Goal: Check status: Check status

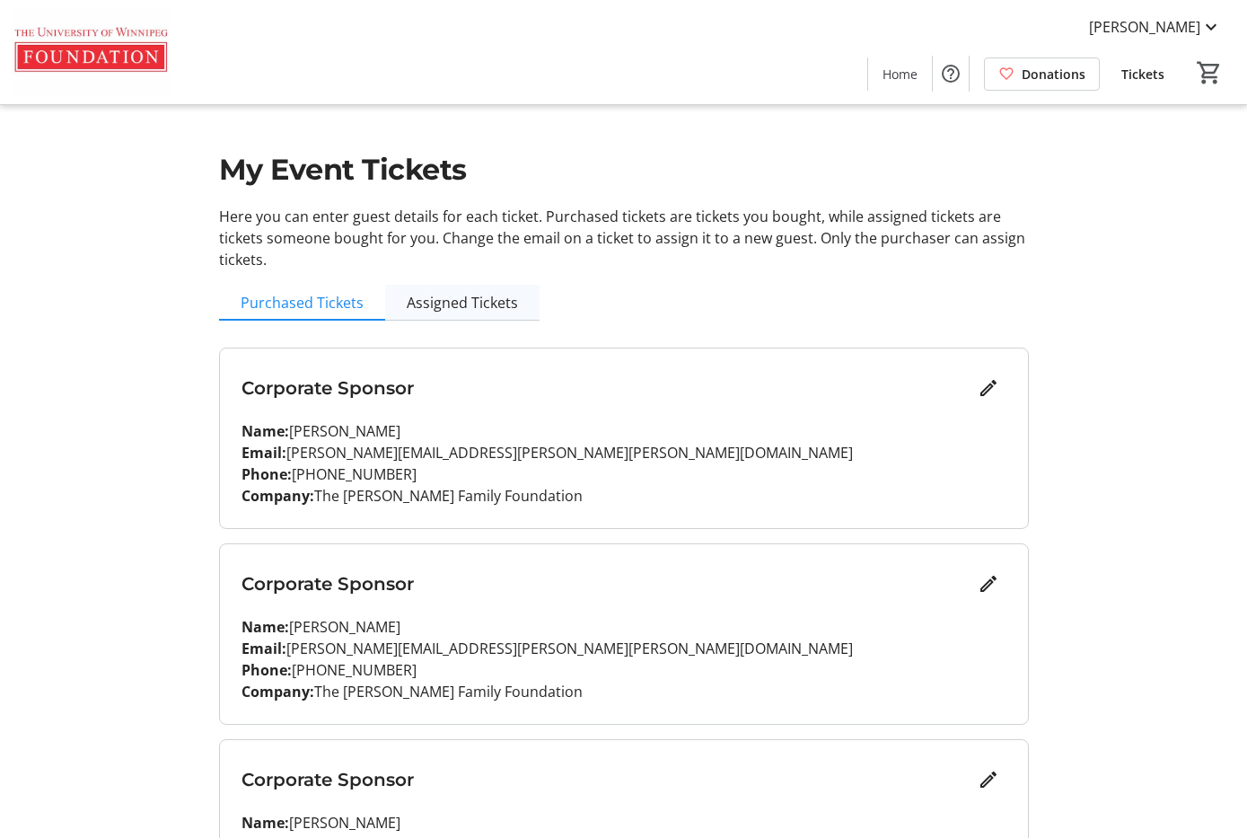
click at [517, 301] on span "Assigned Tickets" at bounding box center [462, 302] width 111 height 14
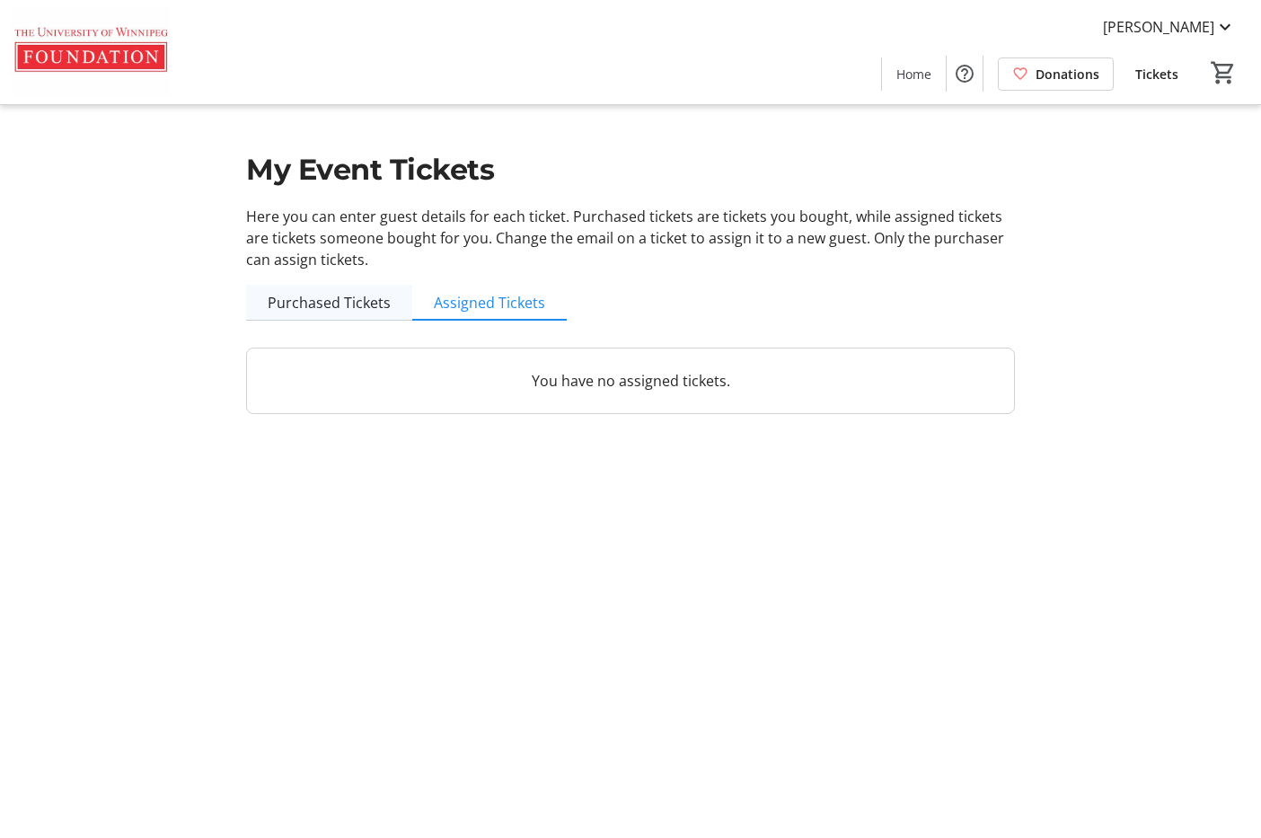
click at [380, 305] on span "Purchased Tickets" at bounding box center [329, 302] width 123 height 14
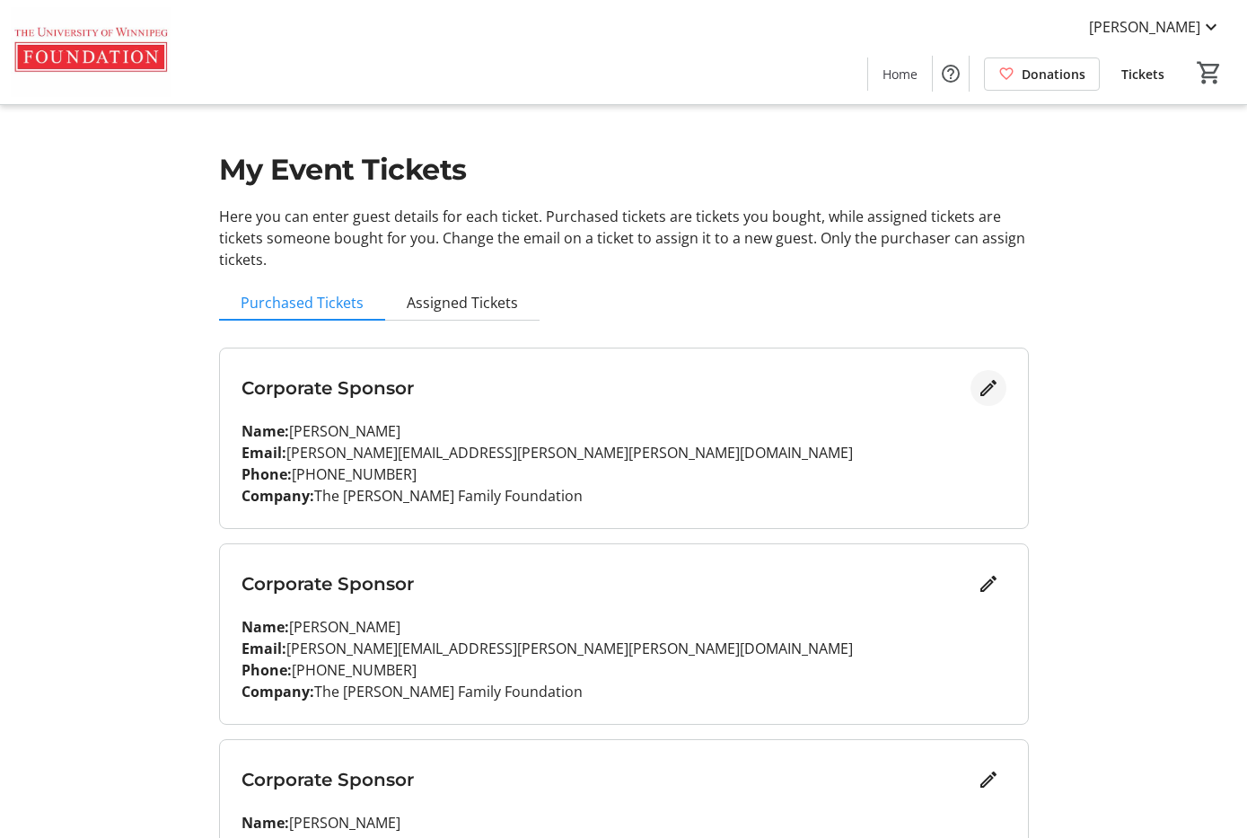
click at [978, 386] on mat-icon "Edit" at bounding box center [989, 388] width 22 height 22
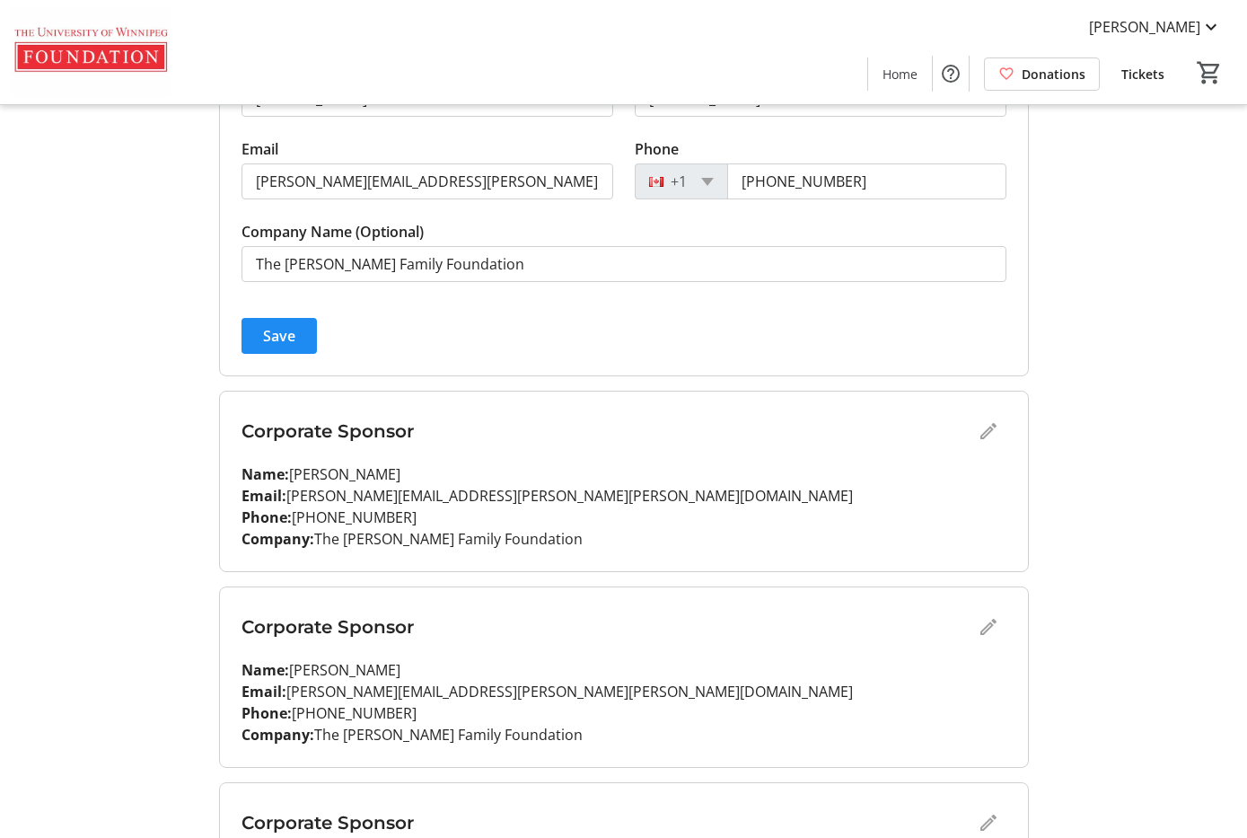
scroll to position [359, 0]
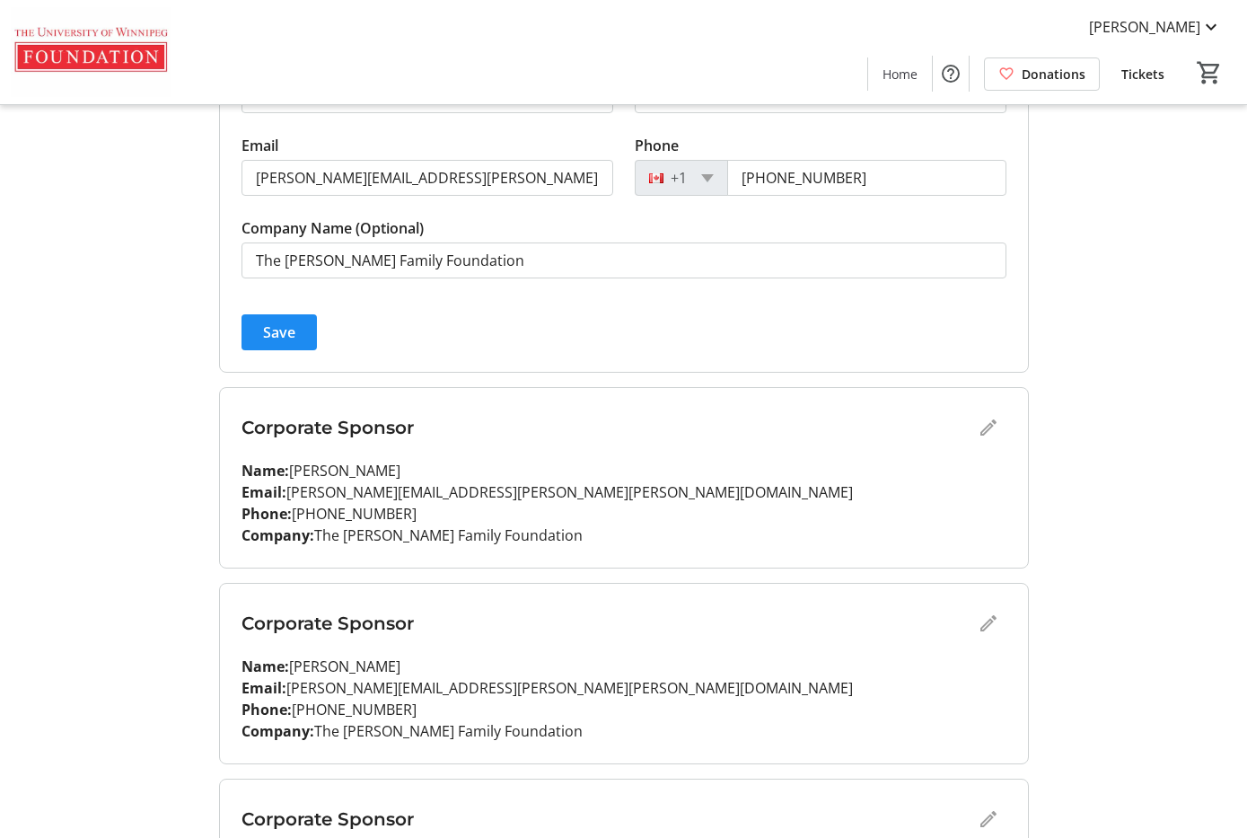
click at [967, 423] on div "Corporate Sponsor" at bounding box center [624, 427] width 765 height 36
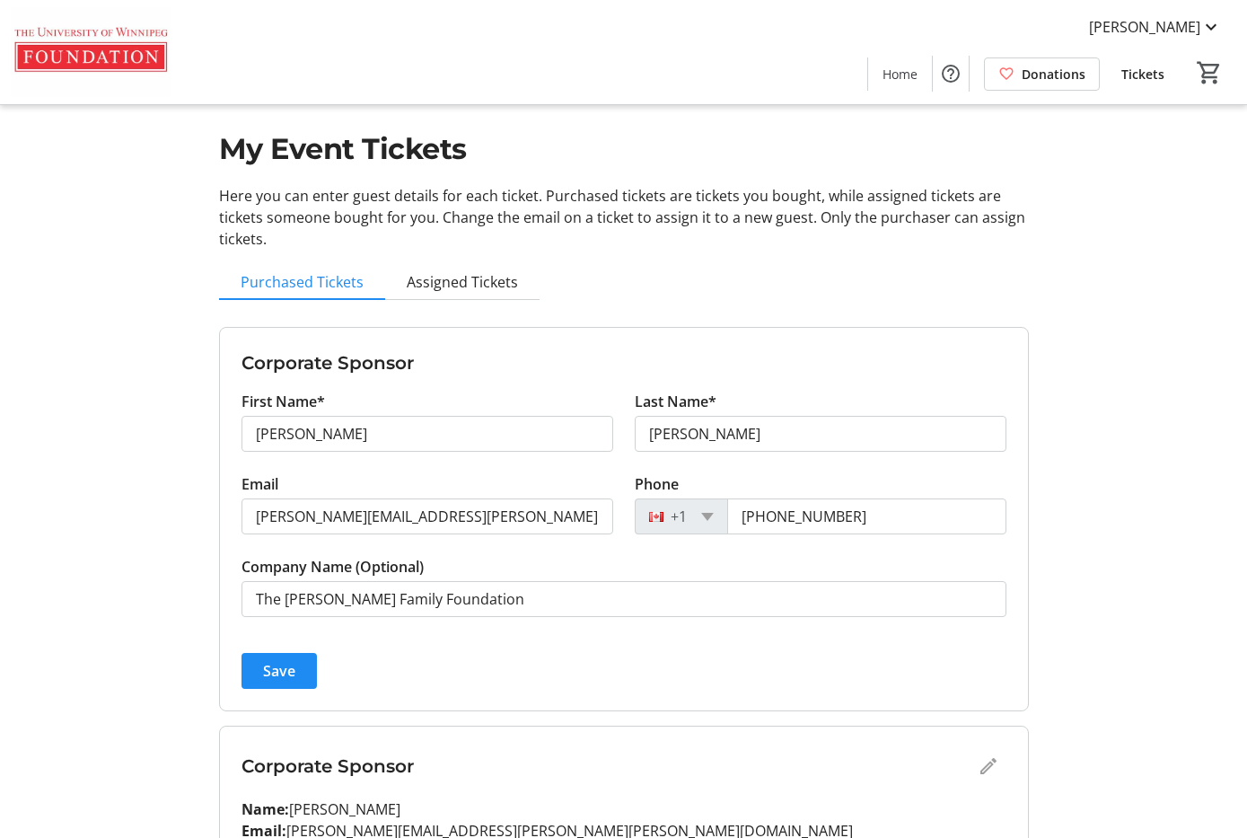
scroll to position [0, 0]
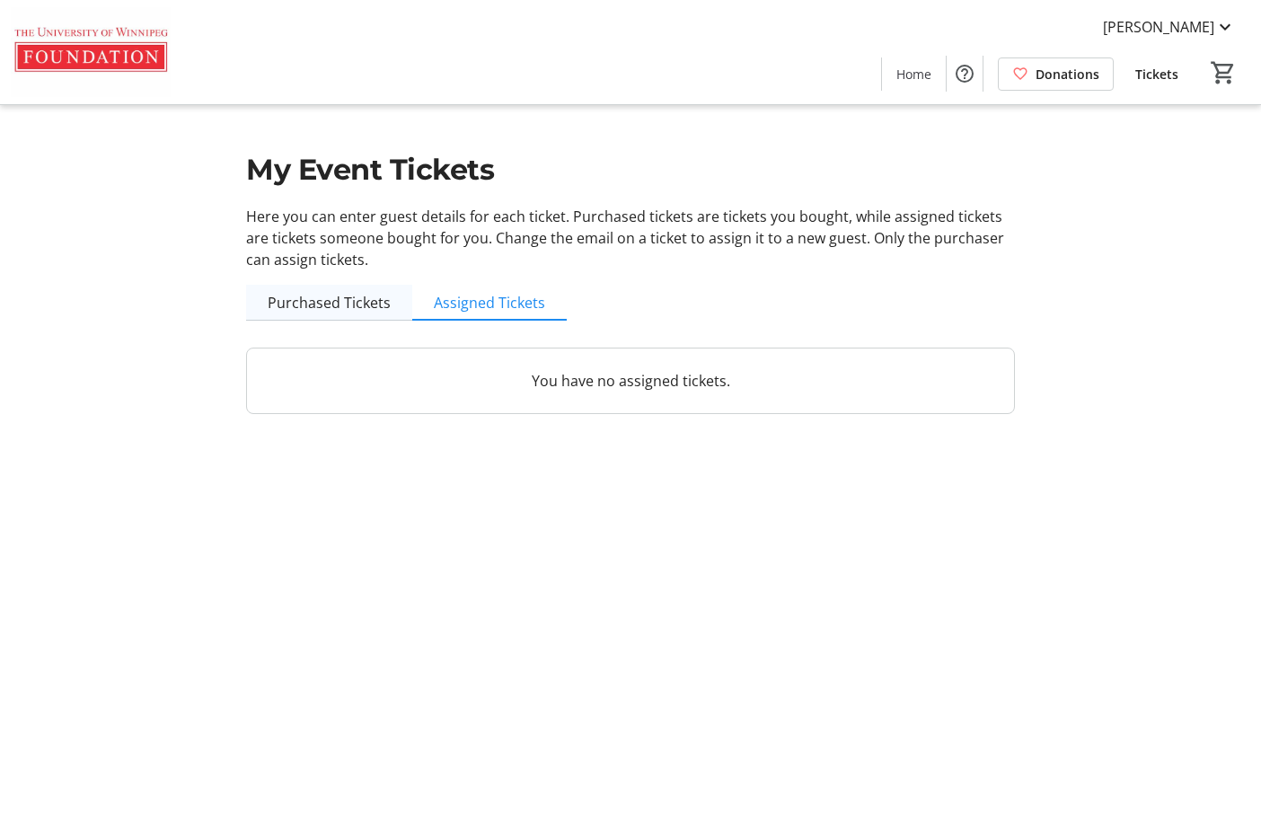
click at [338, 309] on span "Purchased Tickets" at bounding box center [329, 302] width 123 height 14
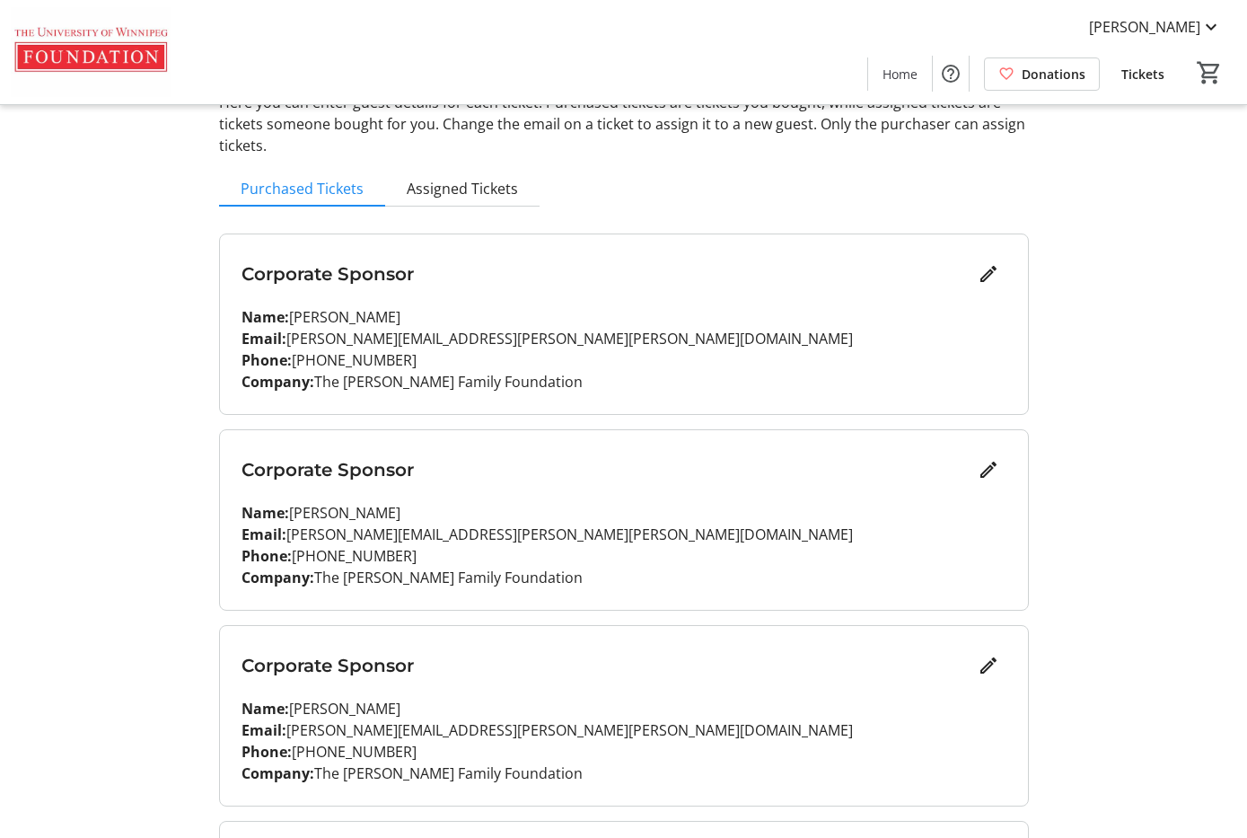
scroll to position [269, 0]
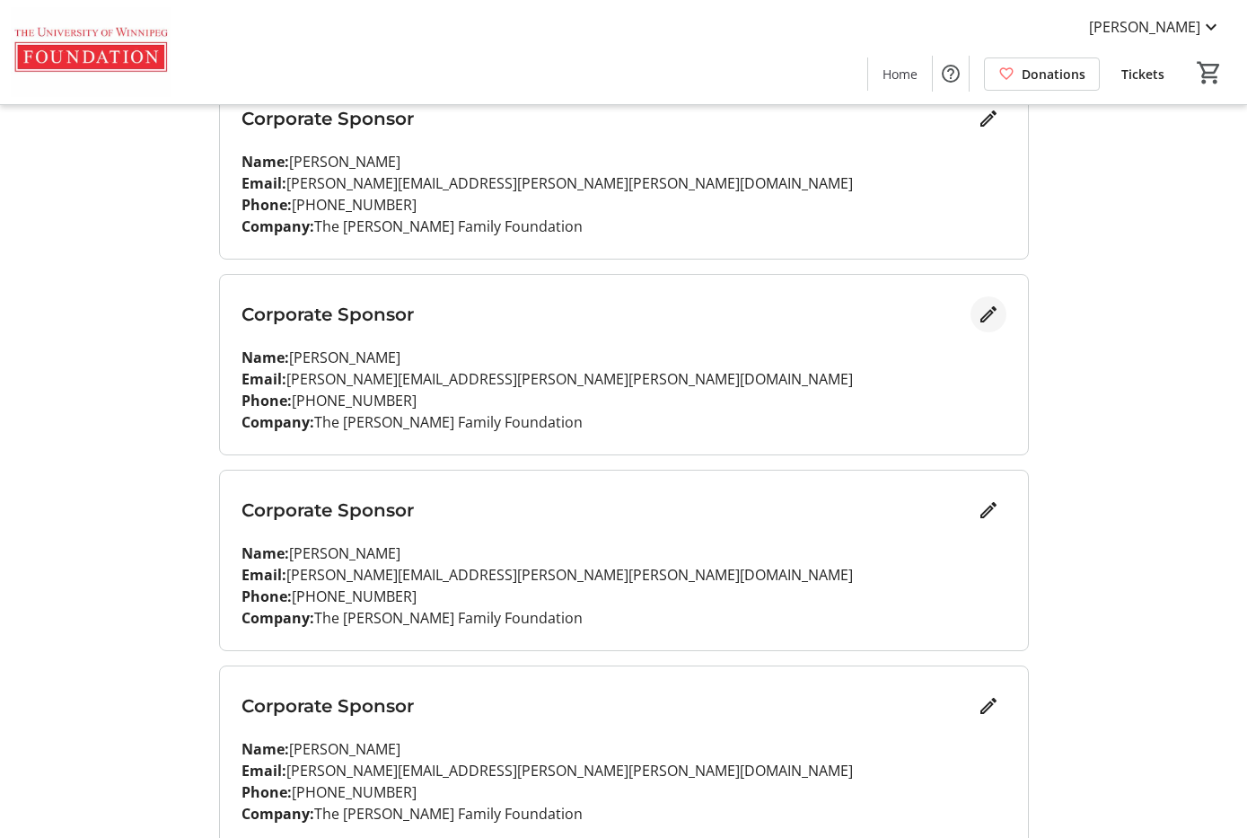
click at [978, 311] on mat-icon "Edit" at bounding box center [989, 314] width 22 height 22
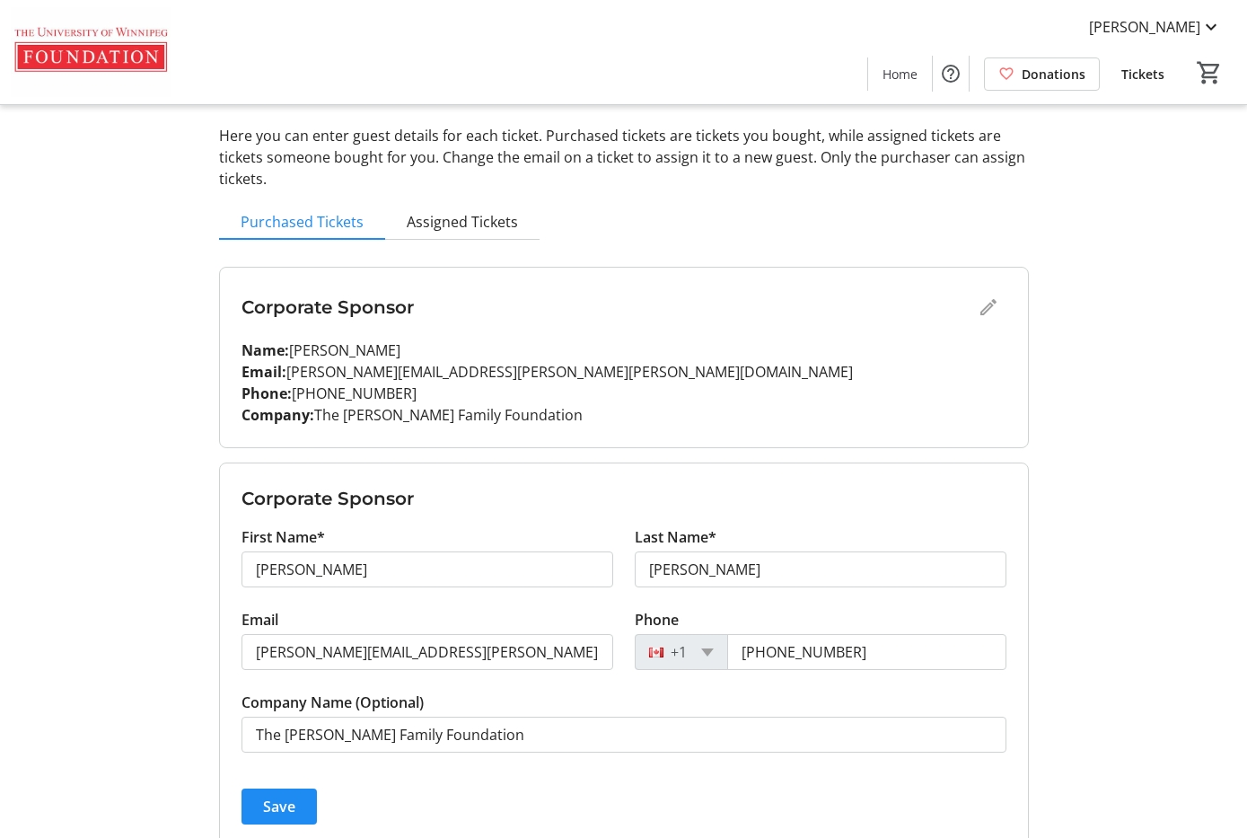
scroll to position [0, 0]
